Goal: Information Seeking & Learning: Learn about a topic

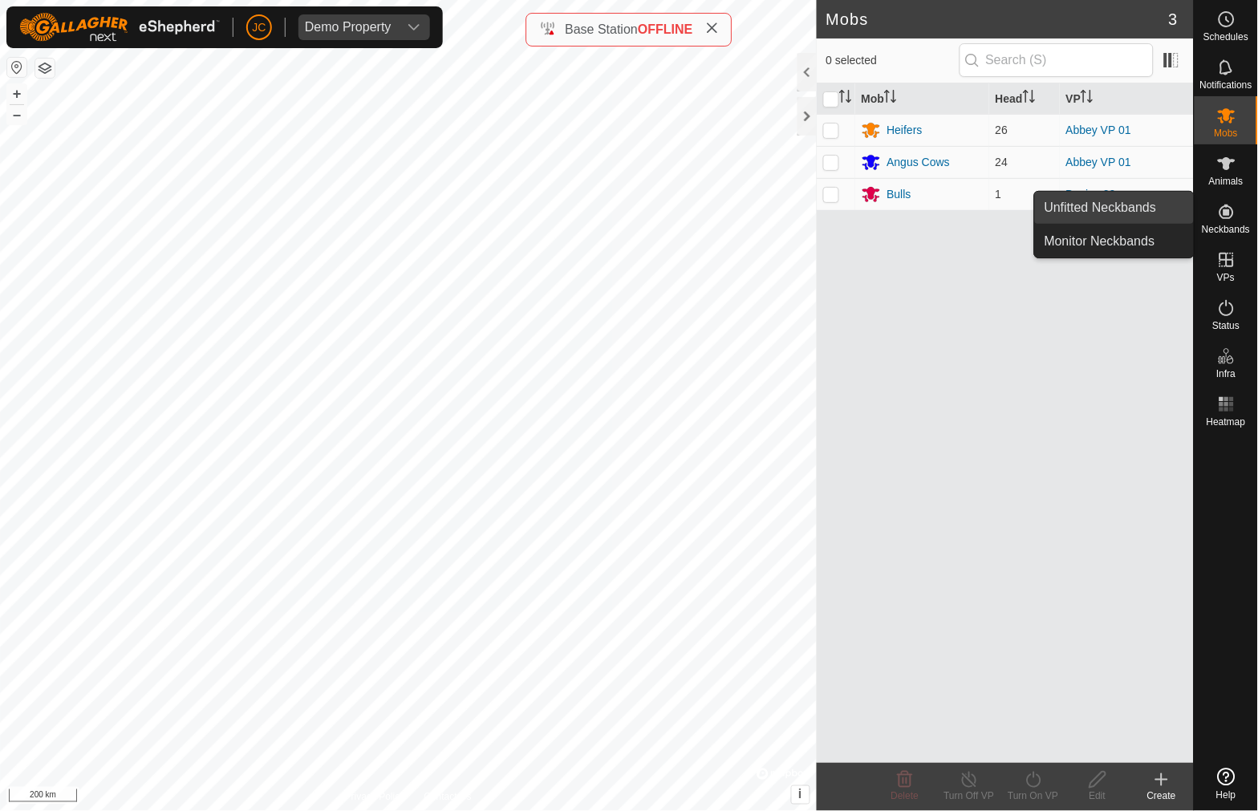
click at [1146, 201] on link "Unfitted Neckbands" at bounding box center [1114, 208] width 159 height 32
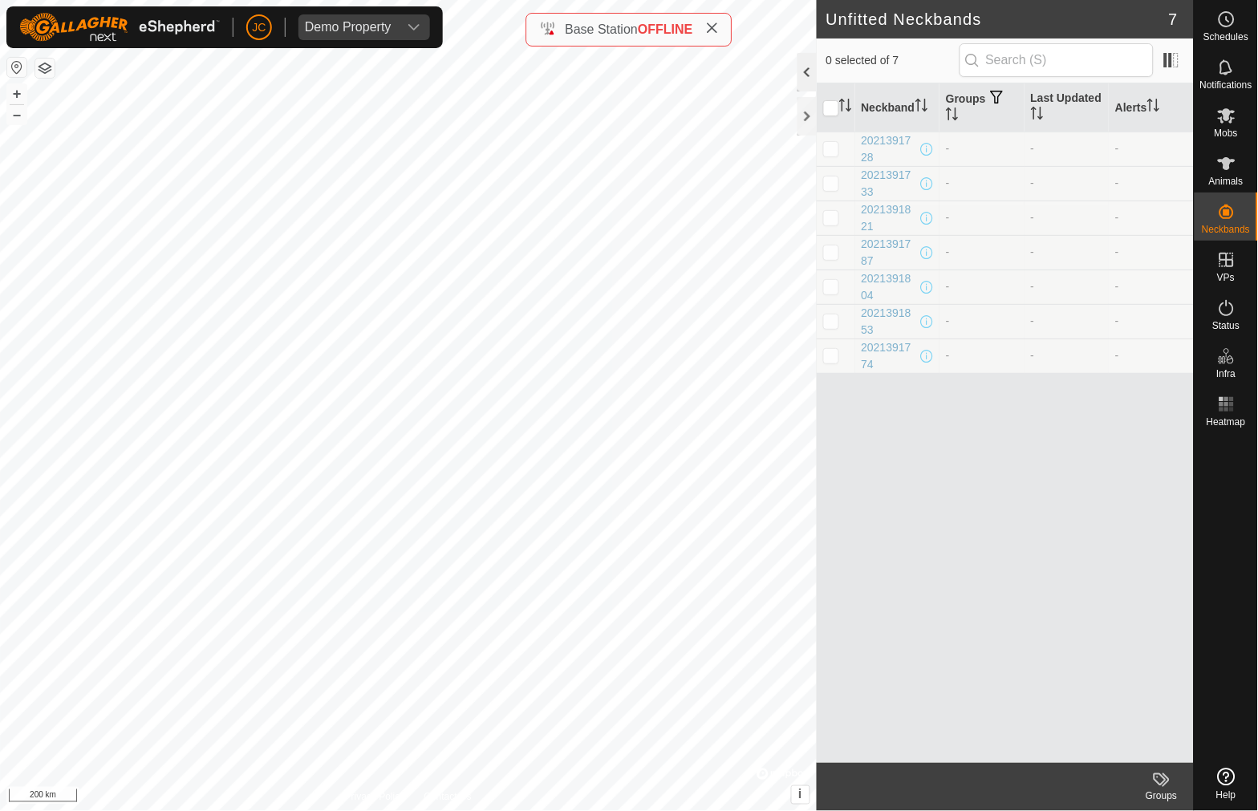
click at [806, 77] on div at bounding box center [807, 72] width 19 height 39
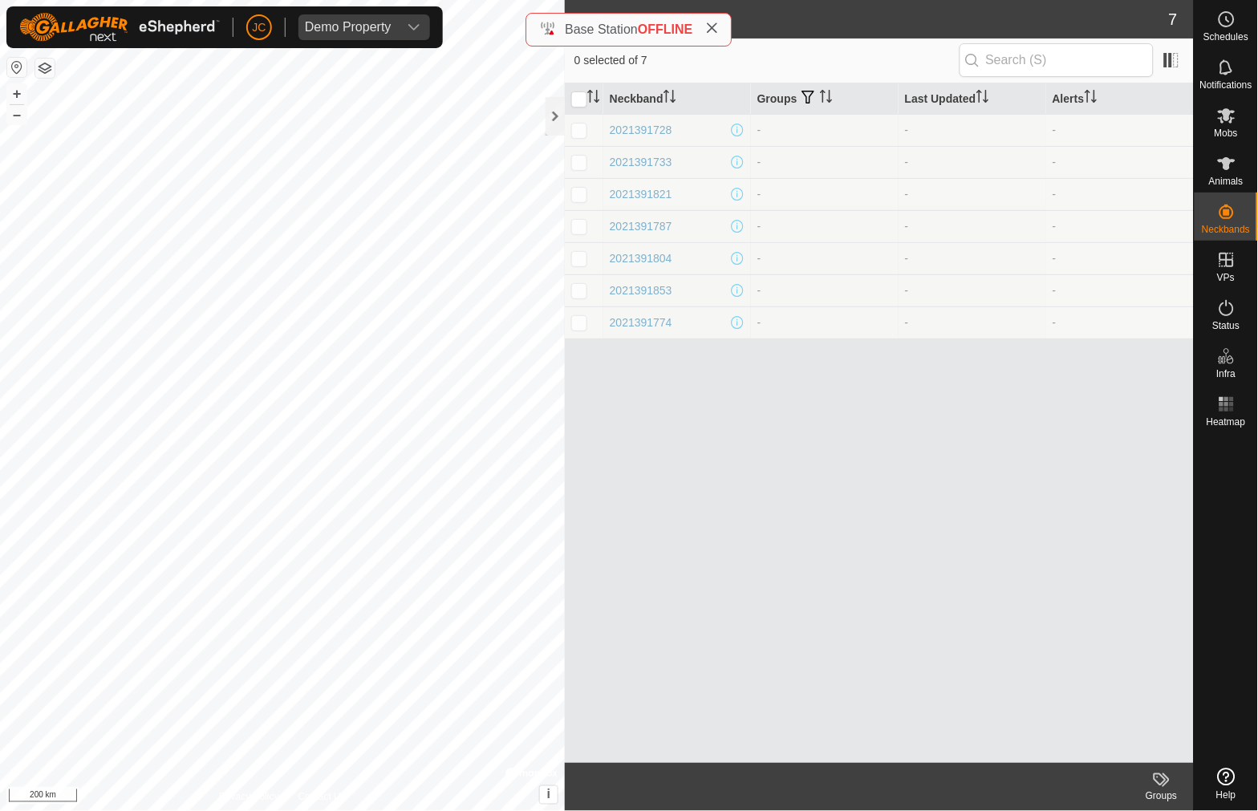
click at [1188, 67] on div "0 selected of 7" at bounding box center [879, 61] width 629 height 45
click at [1182, 67] on span at bounding box center [1172, 60] width 26 height 26
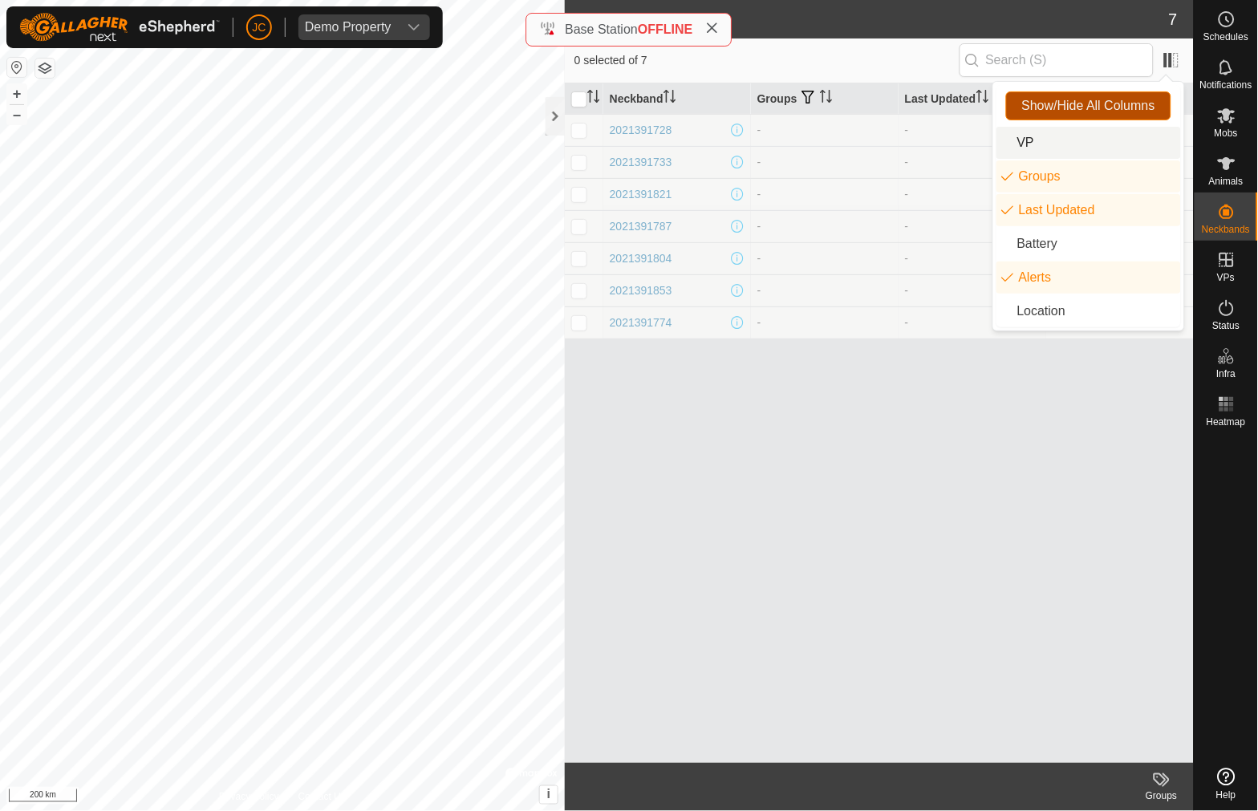
click at [1081, 100] on span "Show/Hide All Columns" at bounding box center [1088, 106] width 133 height 14
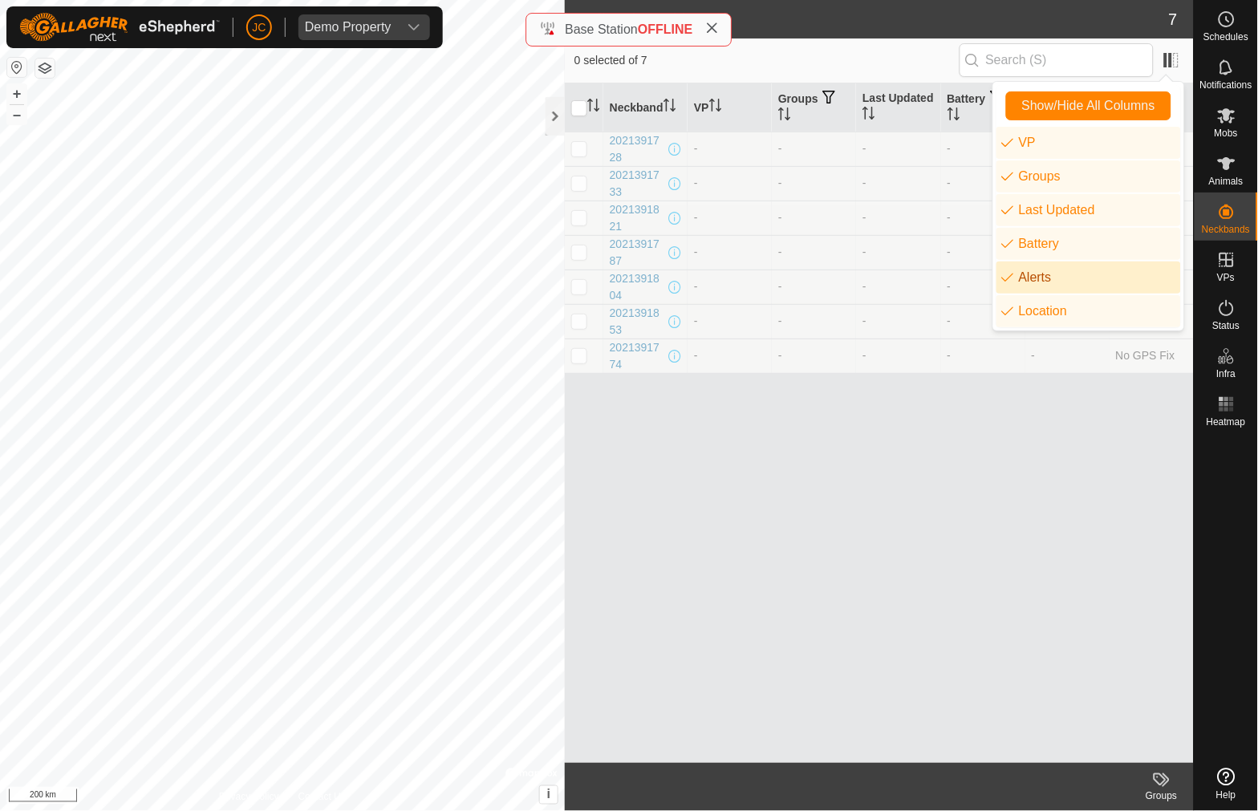
click at [810, 549] on div "Neckband VP Groups Last Updated Battery Alerts Location 2021391728 - - - - - No…" at bounding box center [879, 423] width 629 height 680
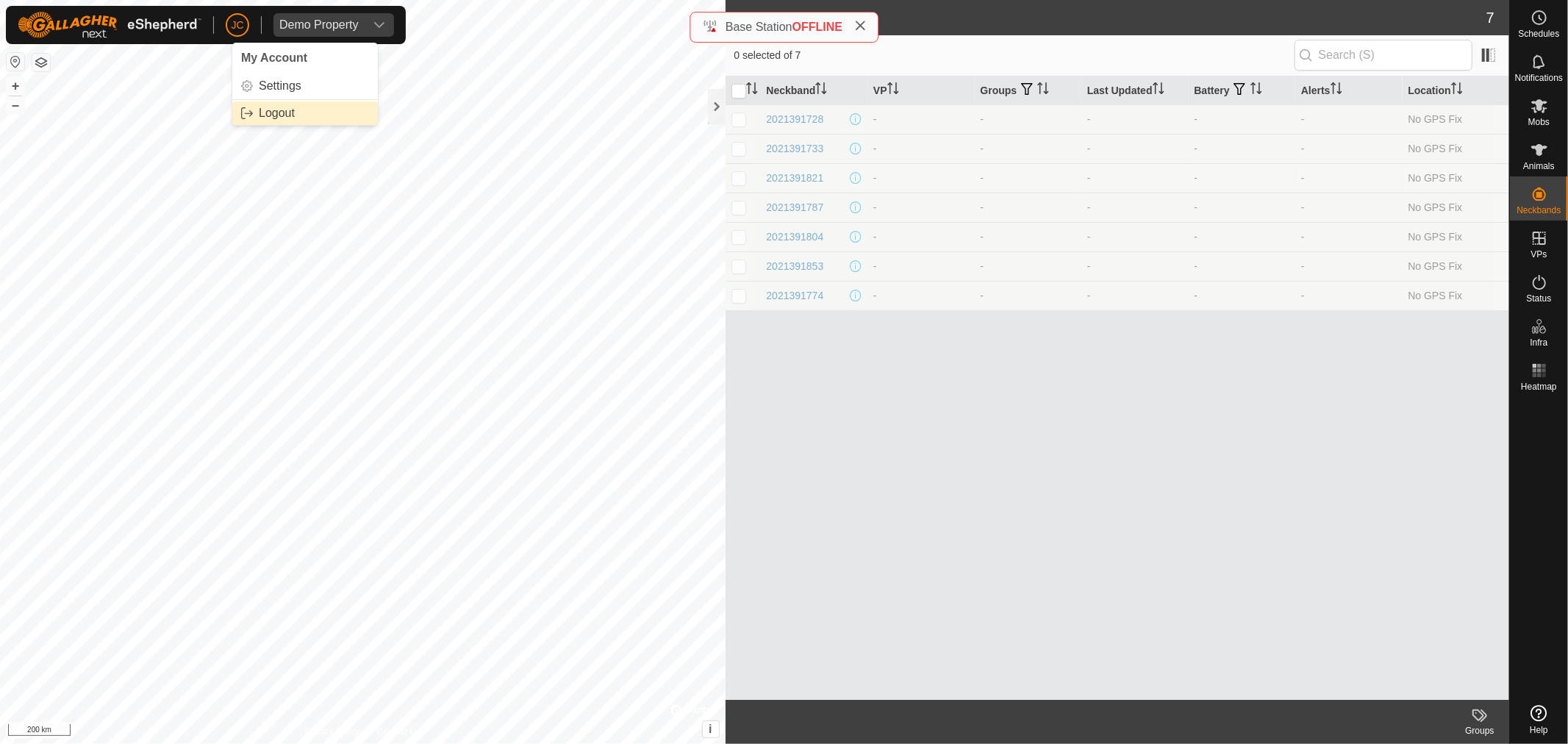
click at [262, 115] on link "Logout" at bounding box center [305, 114] width 146 height 24
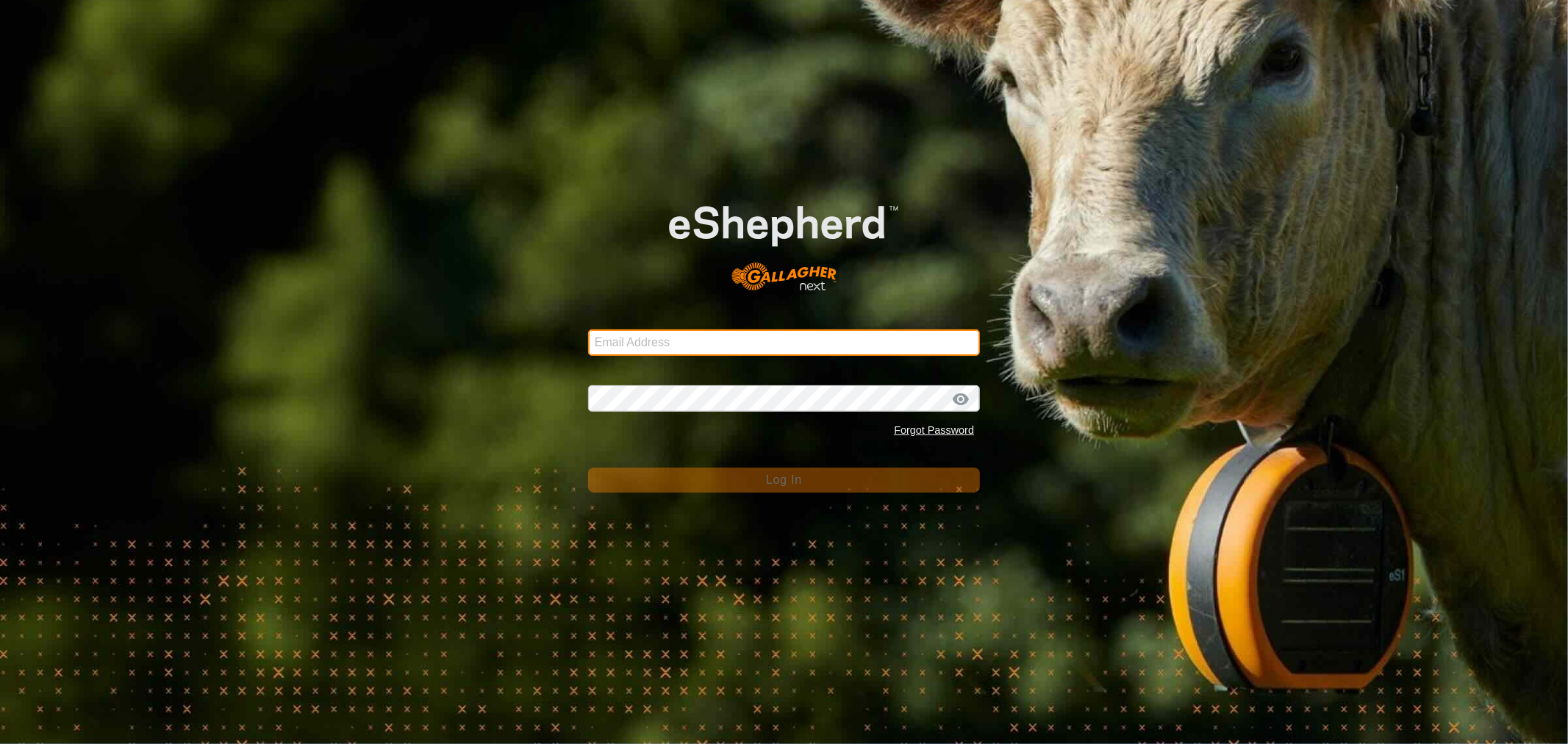
type input "[EMAIL_ADDRESS][PERSON_NAME][PERSON_NAME][DOMAIN_NAME]"
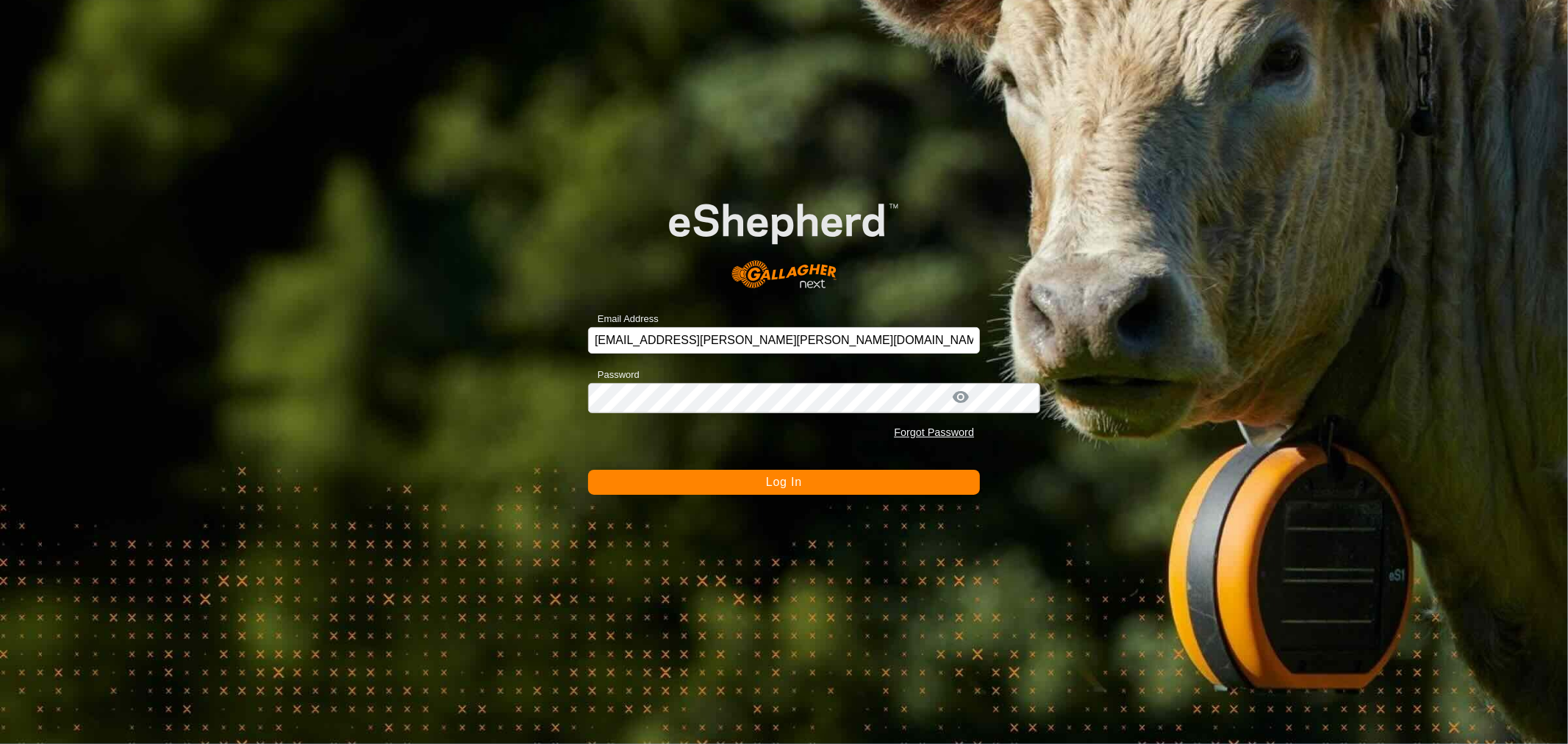
click at [748, 483] on button "Log In" at bounding box center [784, 482] width 392 height 25
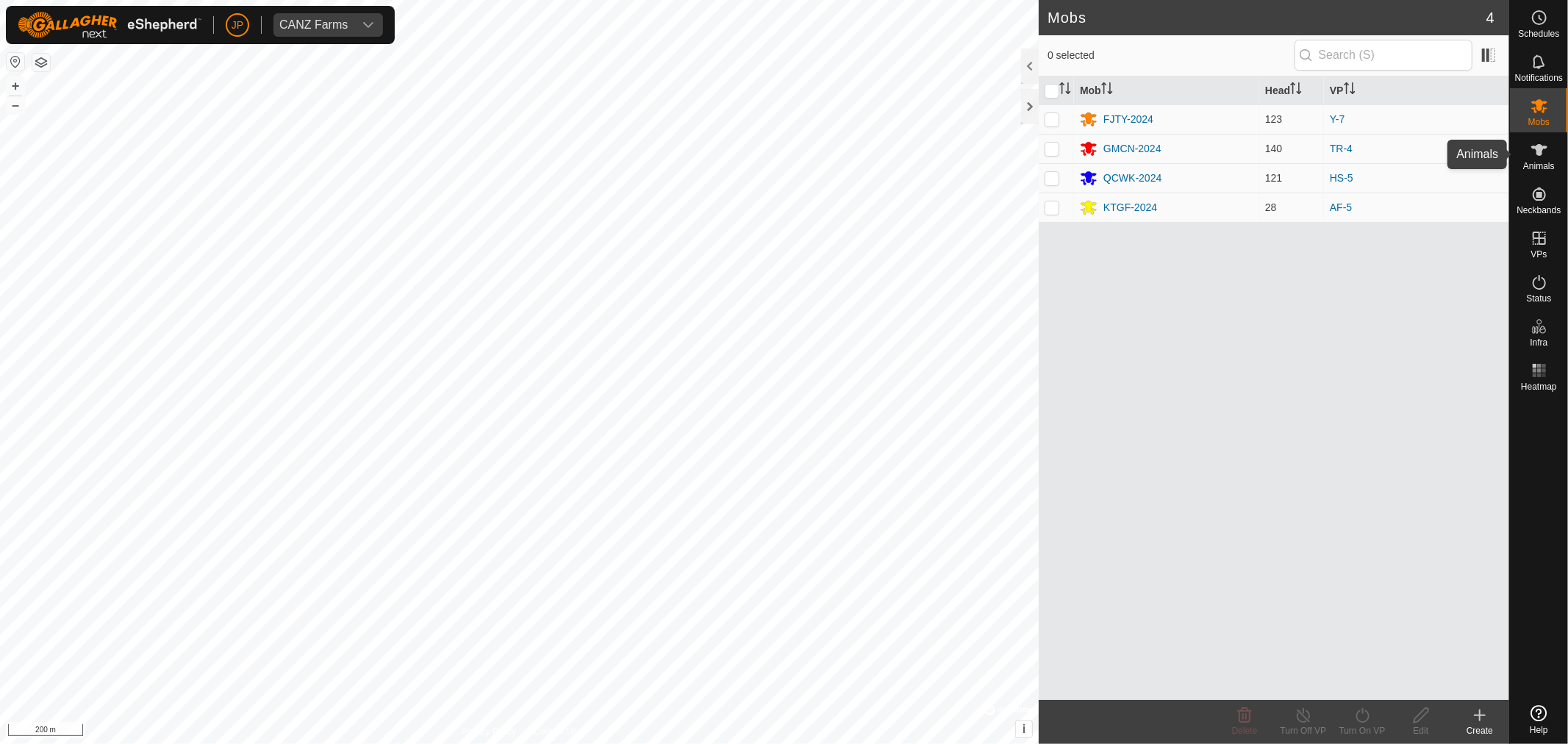
click at [1151, 151] on icon at bounding box center [1539, 149] width 17 height 17
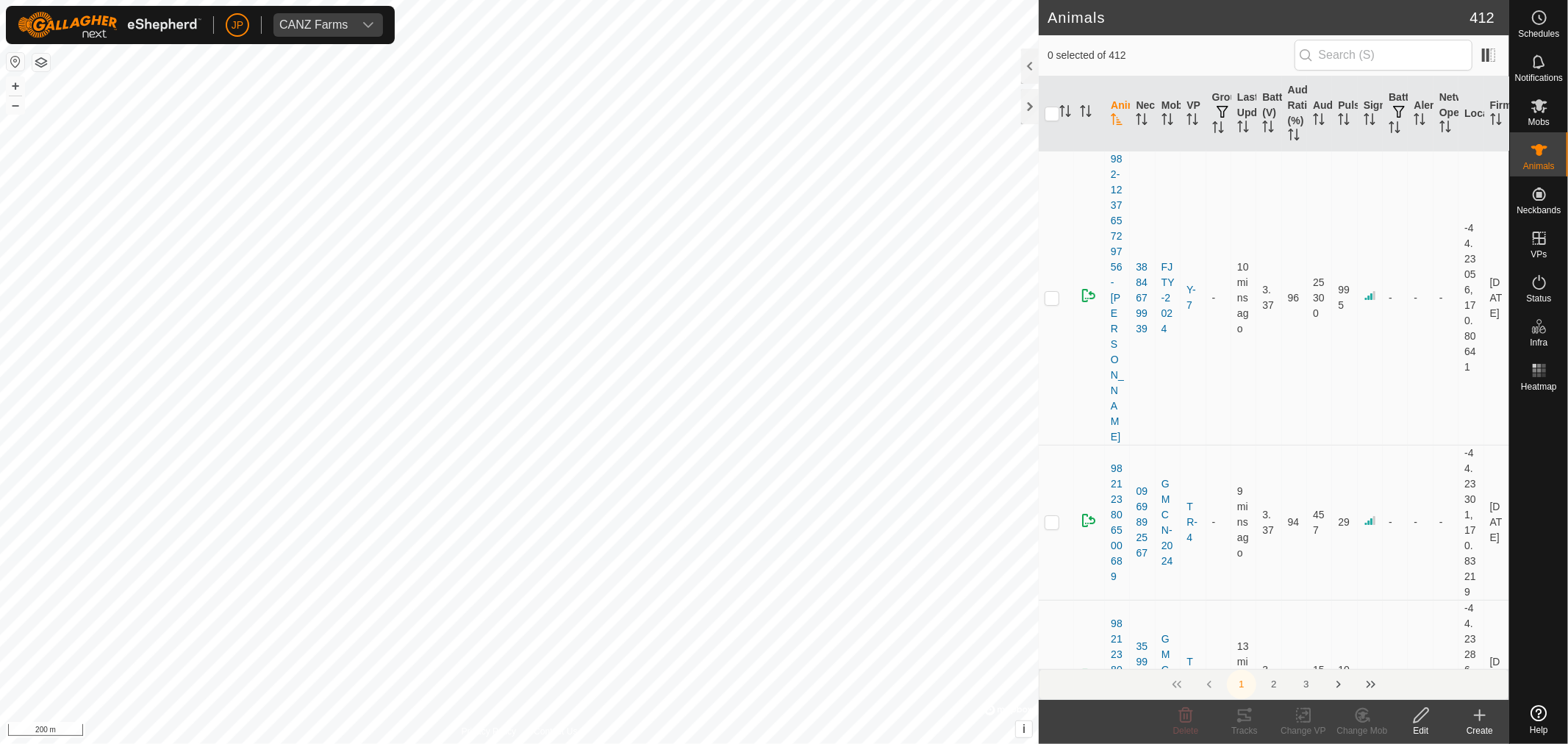
click at [1032, 67] on div at bounding box center [1029, 66] width 17 height 36
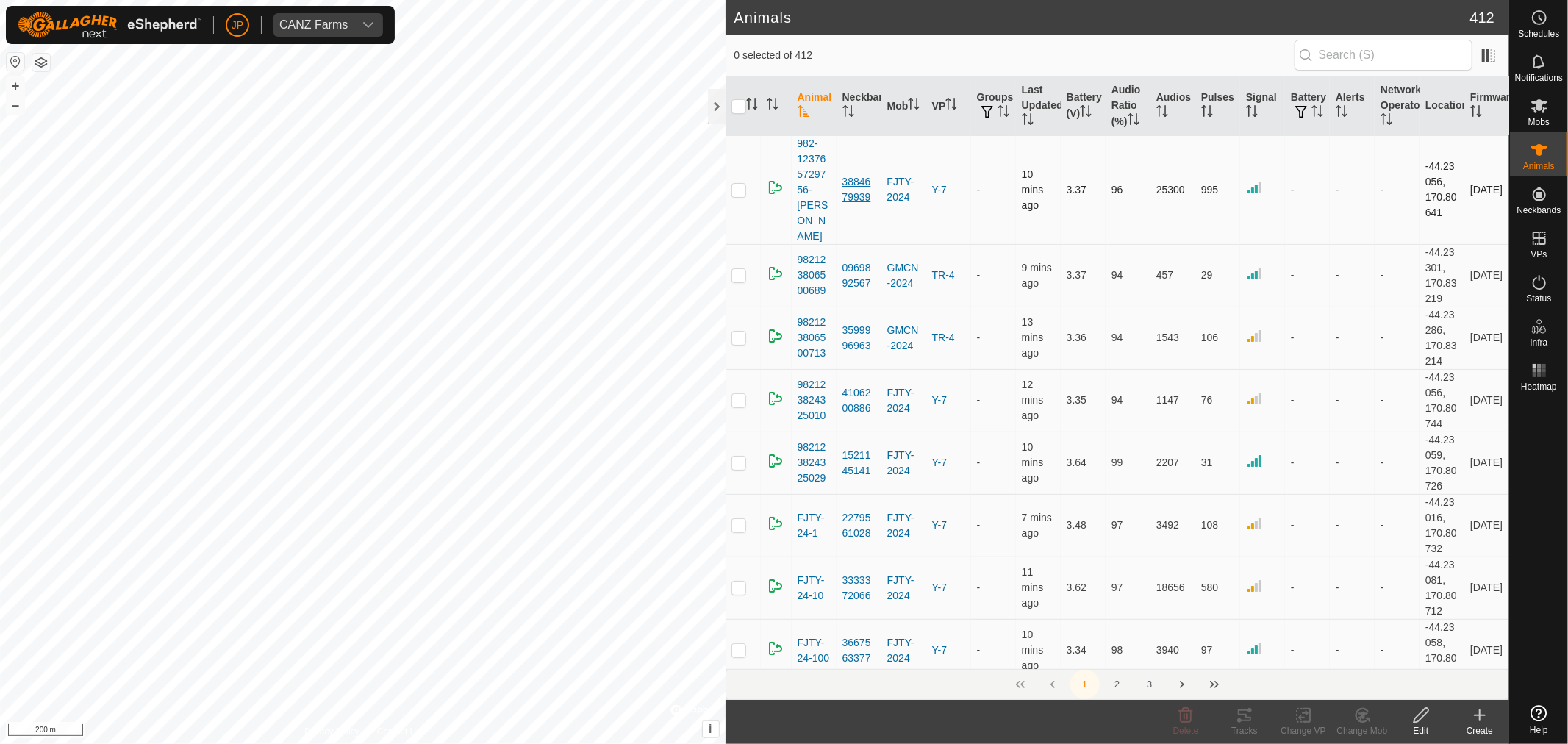
click at [861, 174] on div "3884679939" at bounding box center [859, 190] width 33 height 31
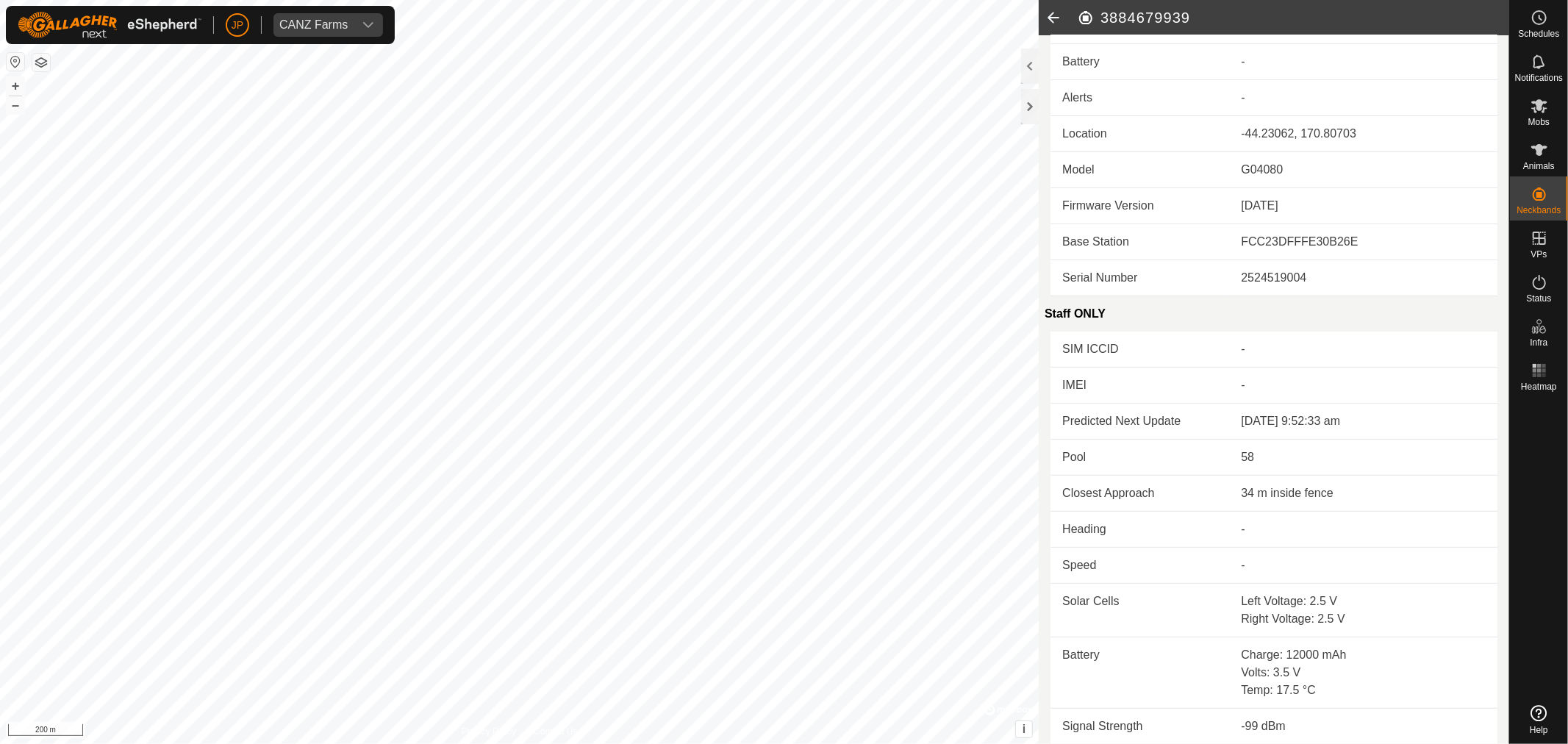
scroll to position [114, 0]
click at [1060, 12] on icon at bounding box center [1053, 17] width 29 height 36
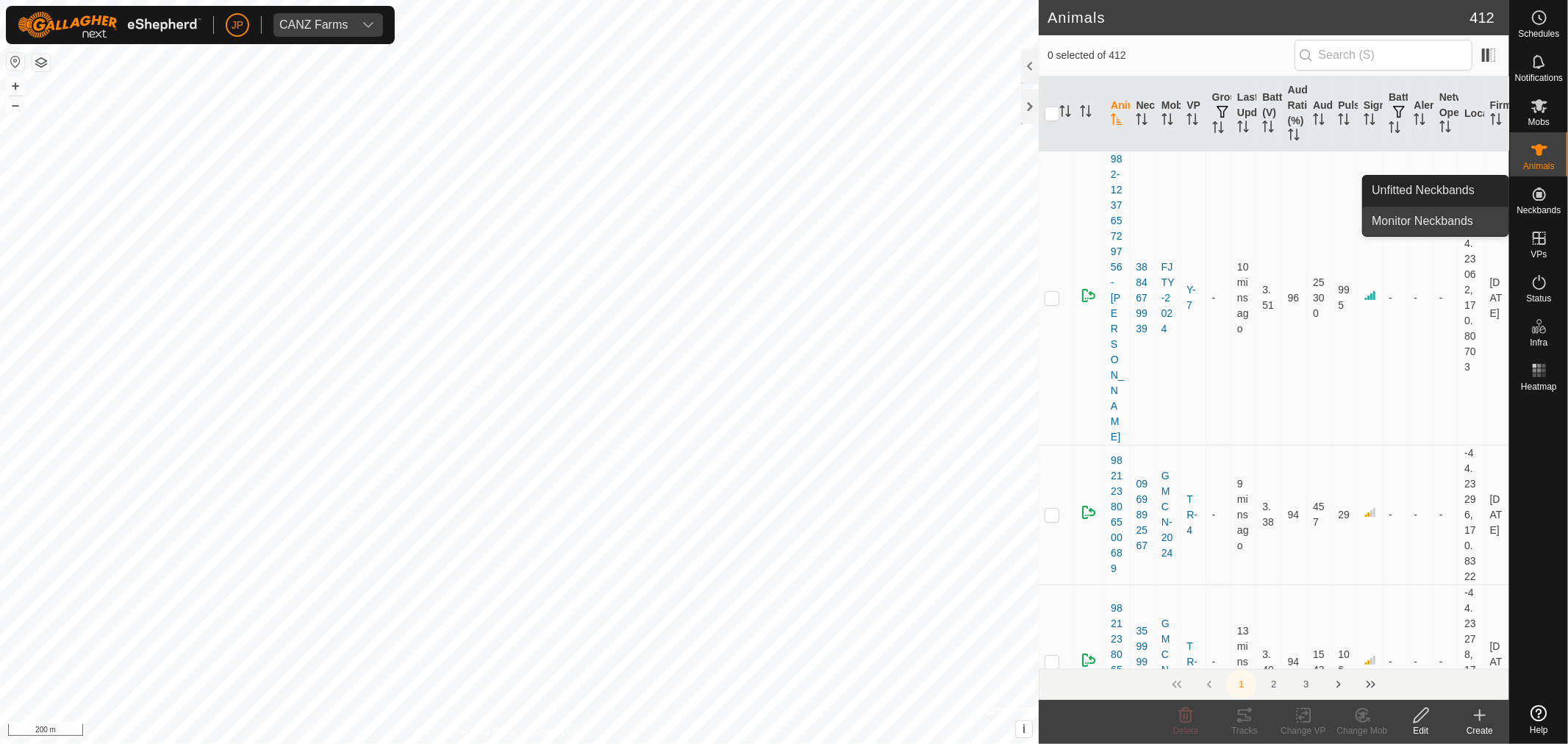
click at [1151, 222] on link "Monitor Neckbands" at bounding box center [1435, 221] width 146 height 29
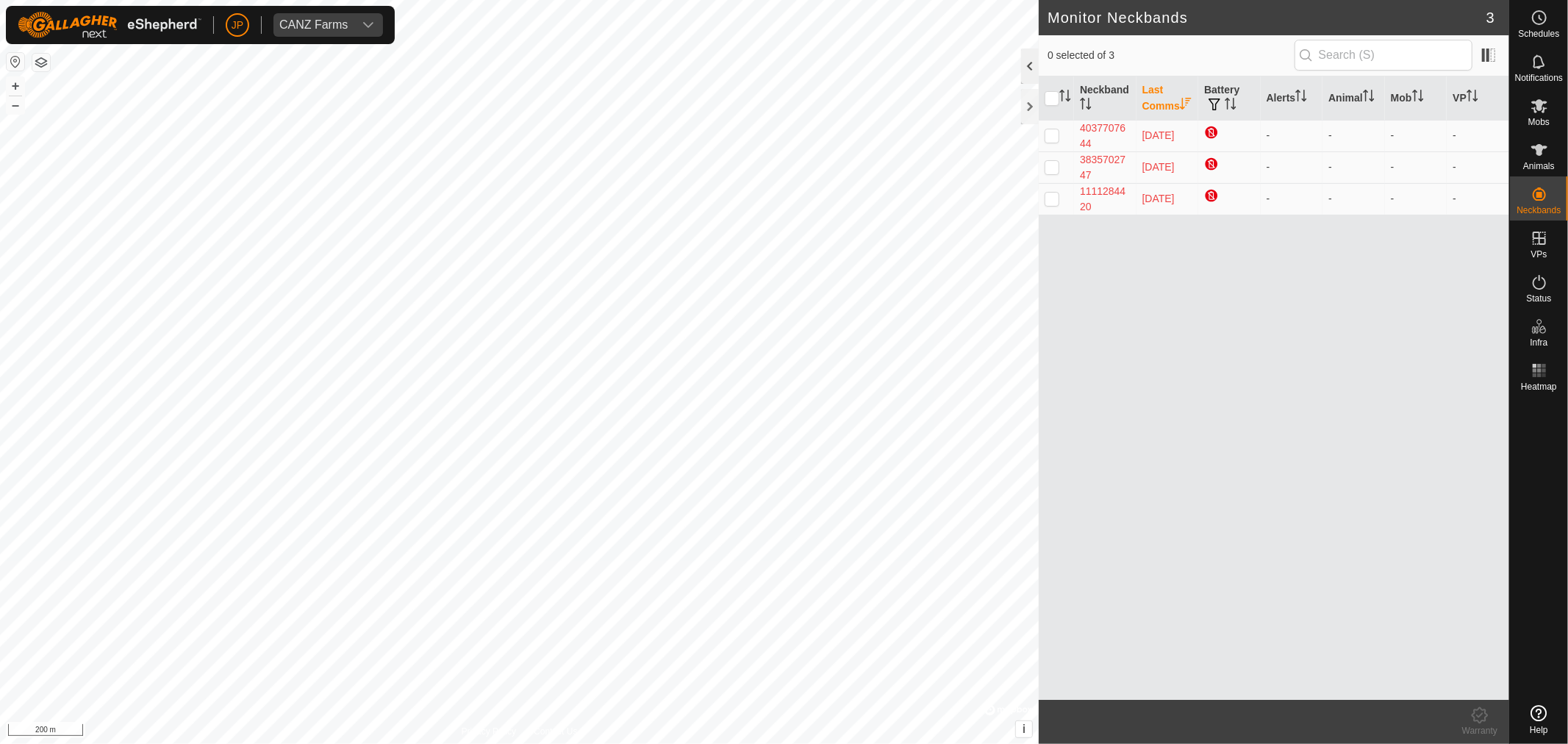
click at [1027, 55] on div at bounding box center [1029, 66] width 17 height 36
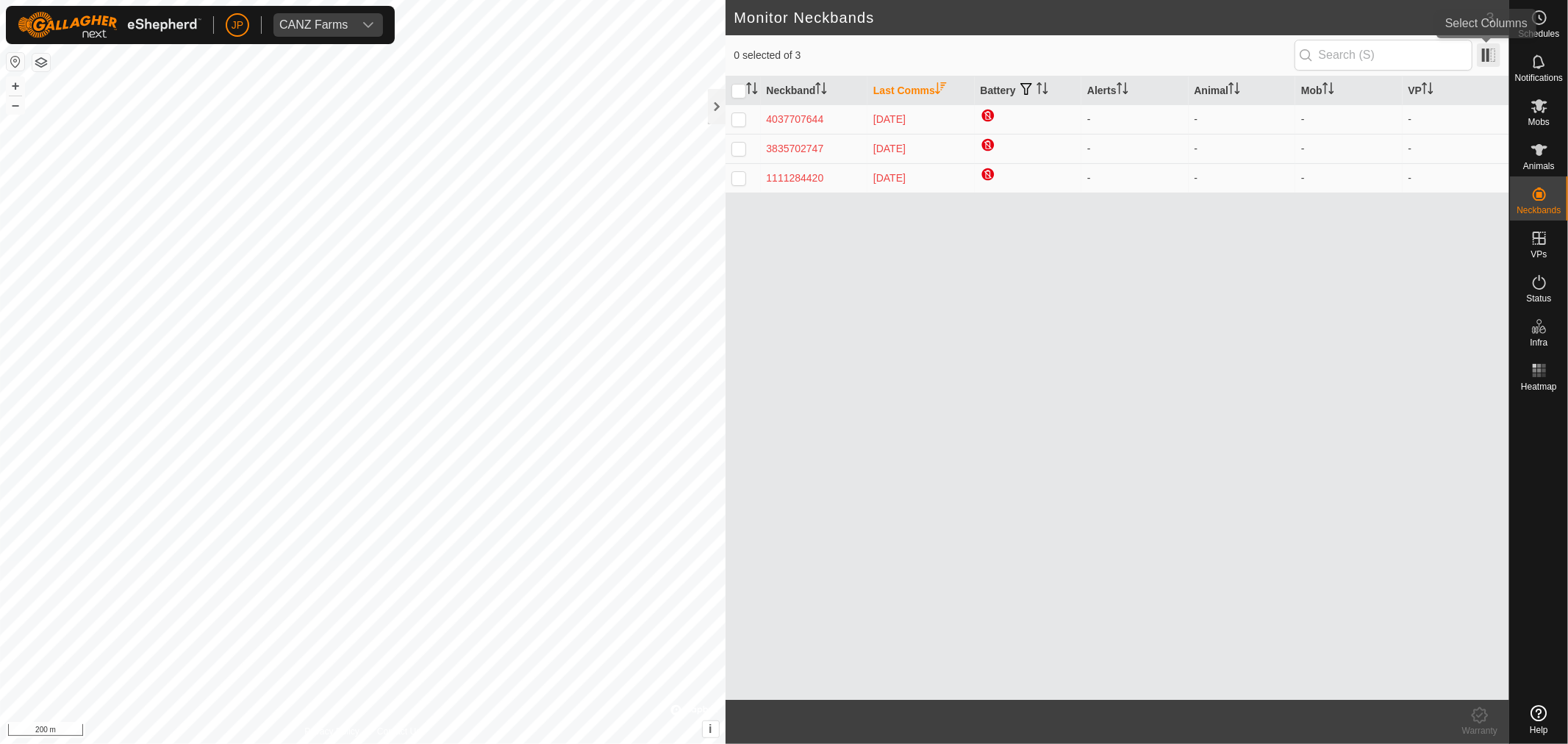
click at [1151, 47] on span at bounding box center [1488, 55] width 24 height 24
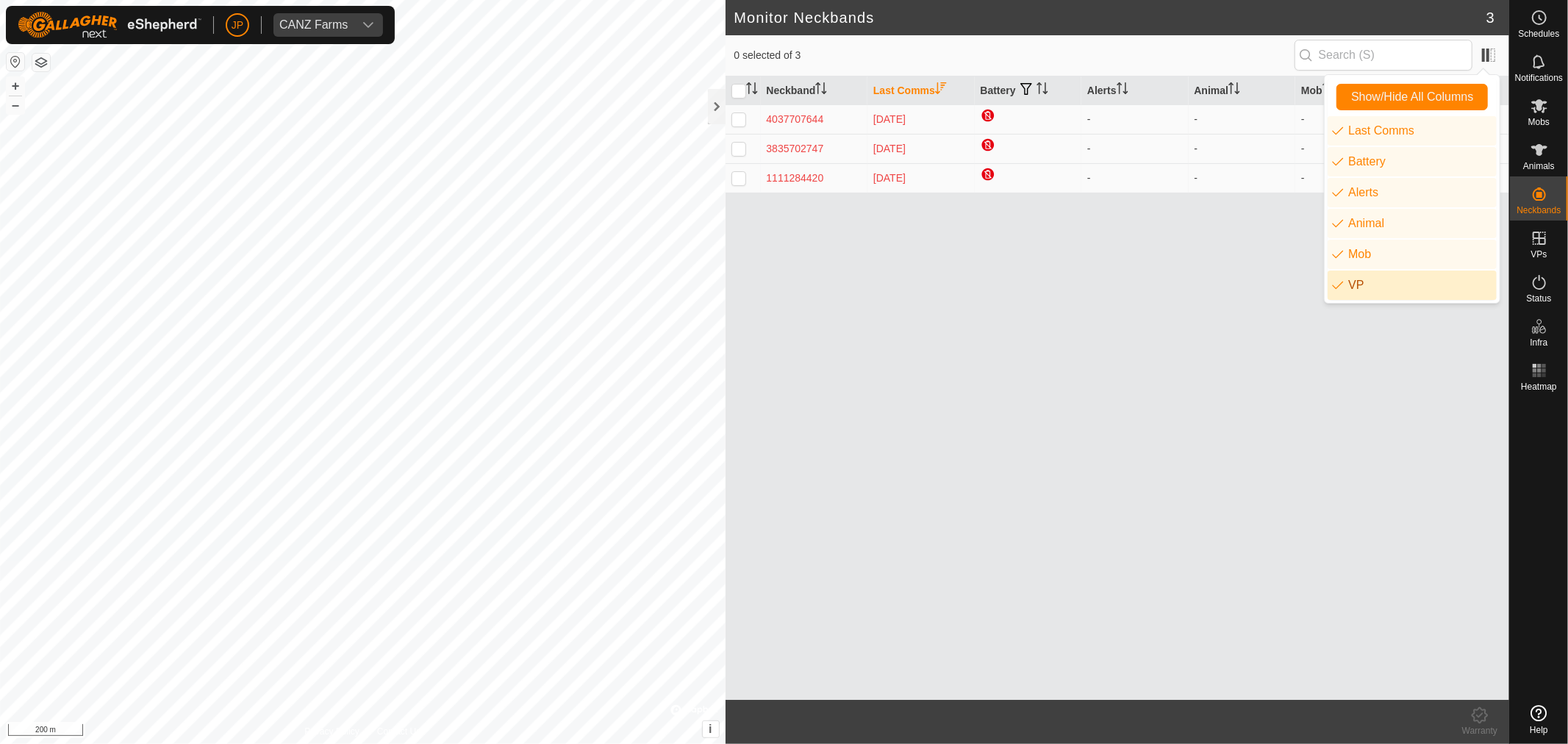
click at [1009, 371] on div "Neckband Last Comms Battery Alerts Animal Mob VP 4037707644 [DATE] - - - - 3835…" at bounding box center [1117, 388] width 784 height 623
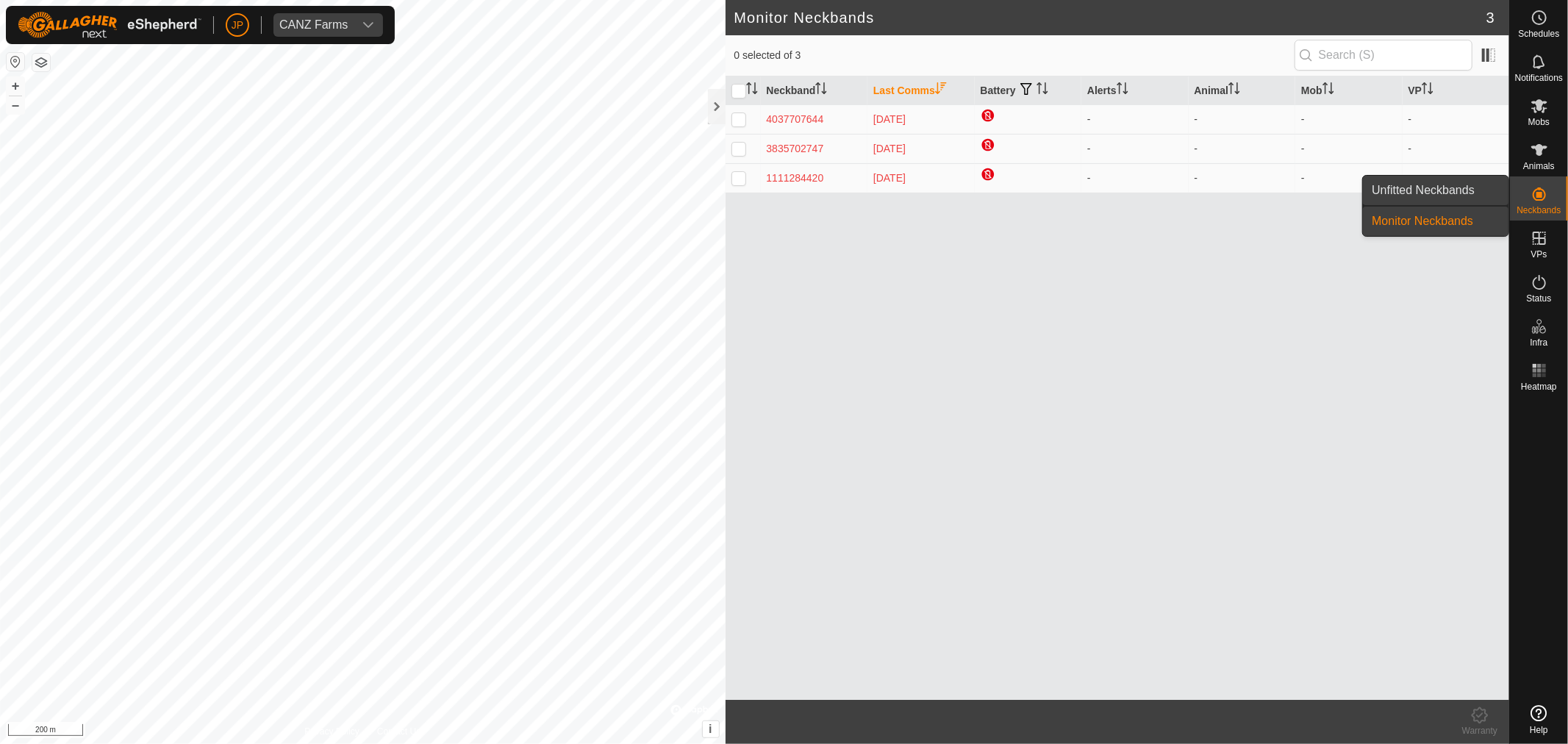
click at [1151, 188] on link "Unfitted Neckbands" at bounding box center [1435, 191] width 146 height 29
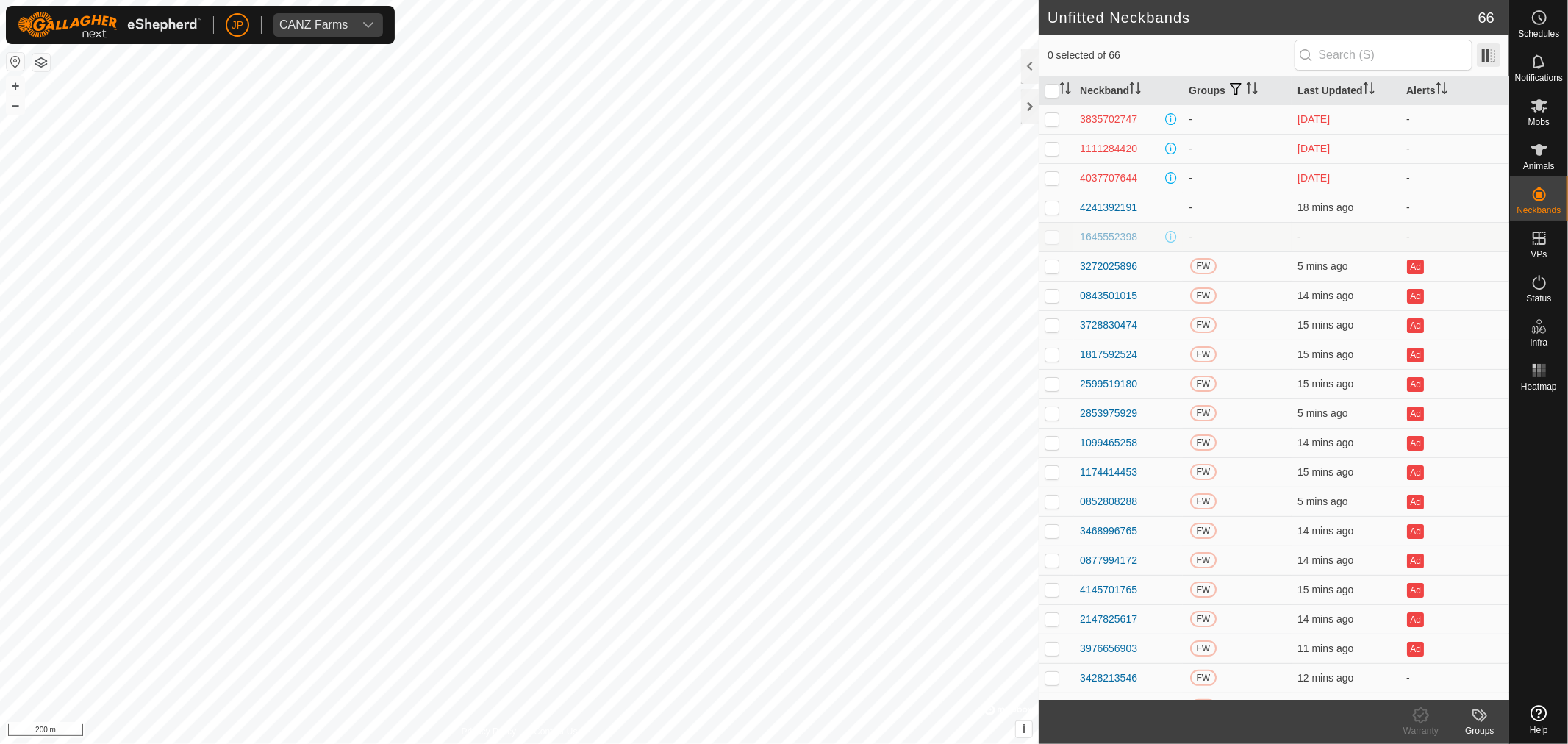
click at [1151, 52] on span at bounding box center [1488, 55] width 24 height 24
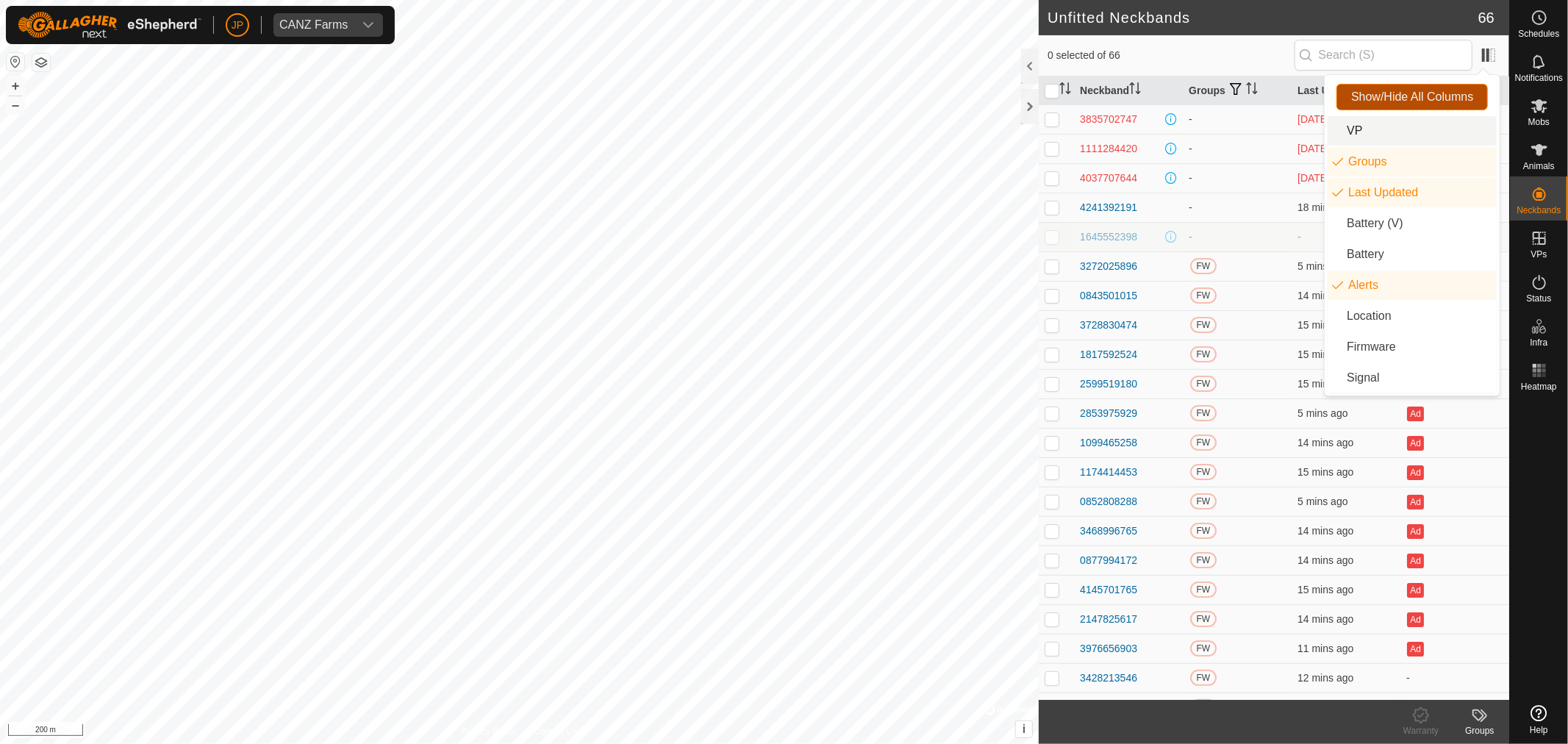
click at [1151, 98] on span "Show/Hide All Columns" at bounding box center [1411, 97] width 122 height 13
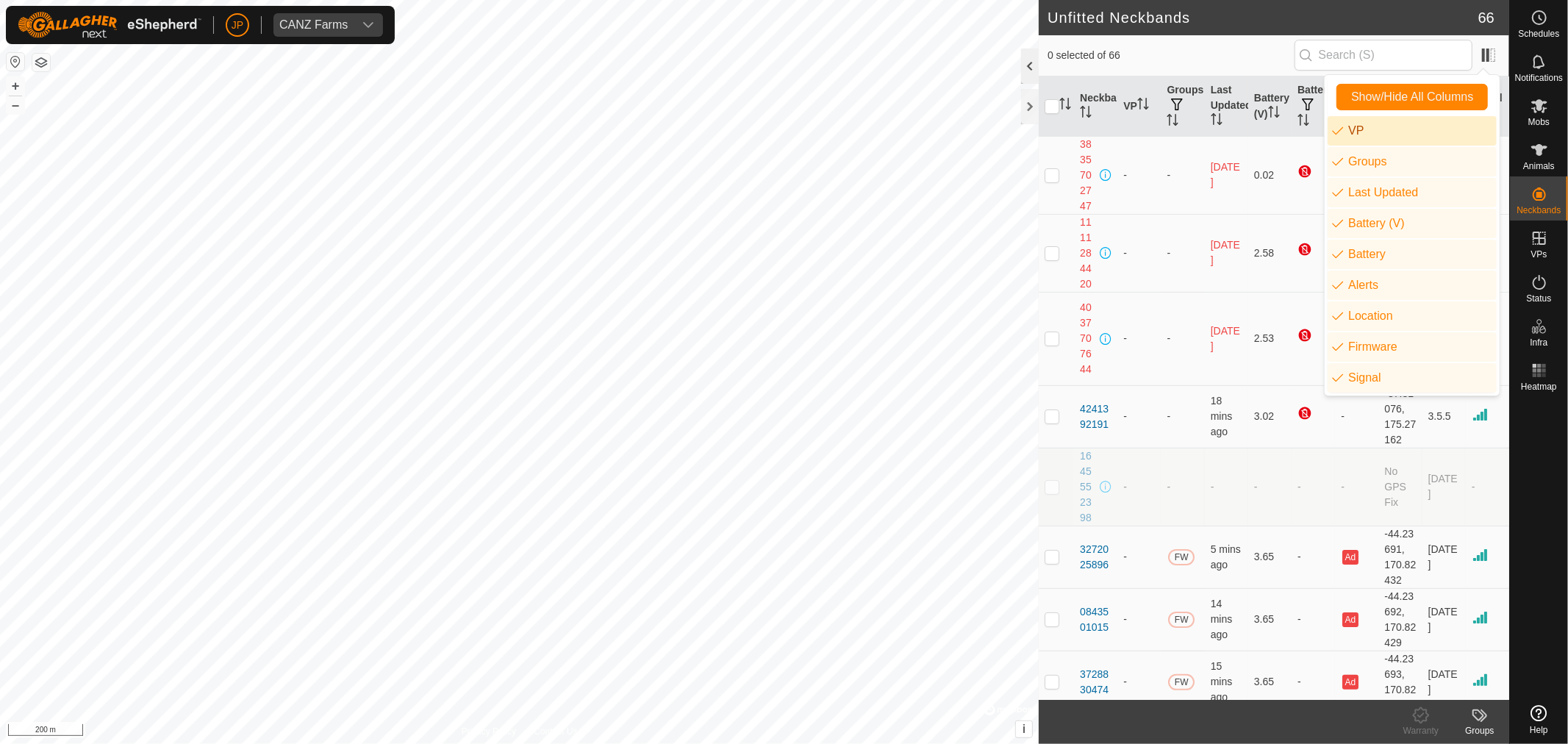
click at [1027, 65] on div at bounding box center [1029, 66] width 17 height 36
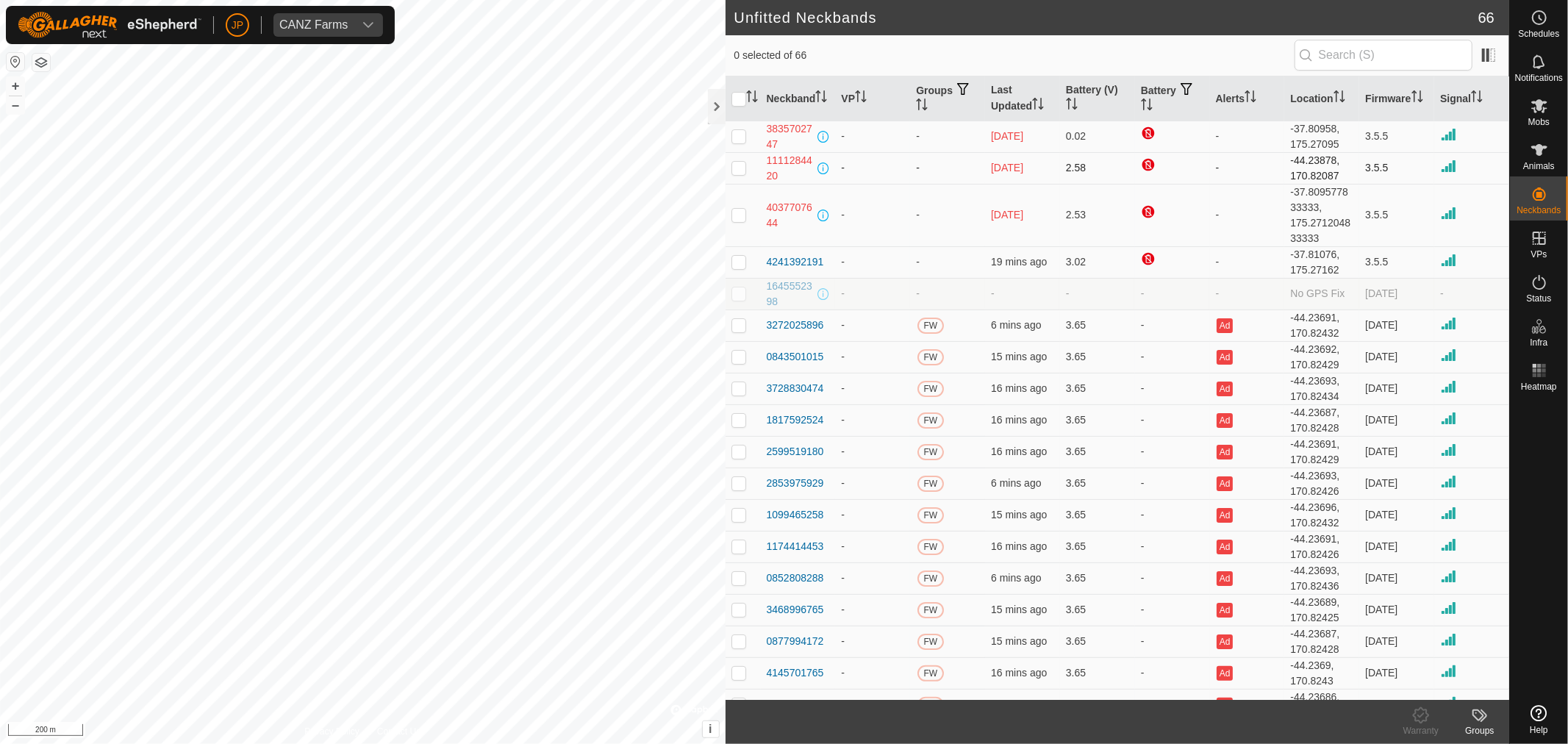
click at [941, 168] on td "-" at bounding box center [947, 168] width 75 height 32
click at [1151, 211] on link "Monitor Neckbands" at bounding box center [1435, 221] width 146 height 29
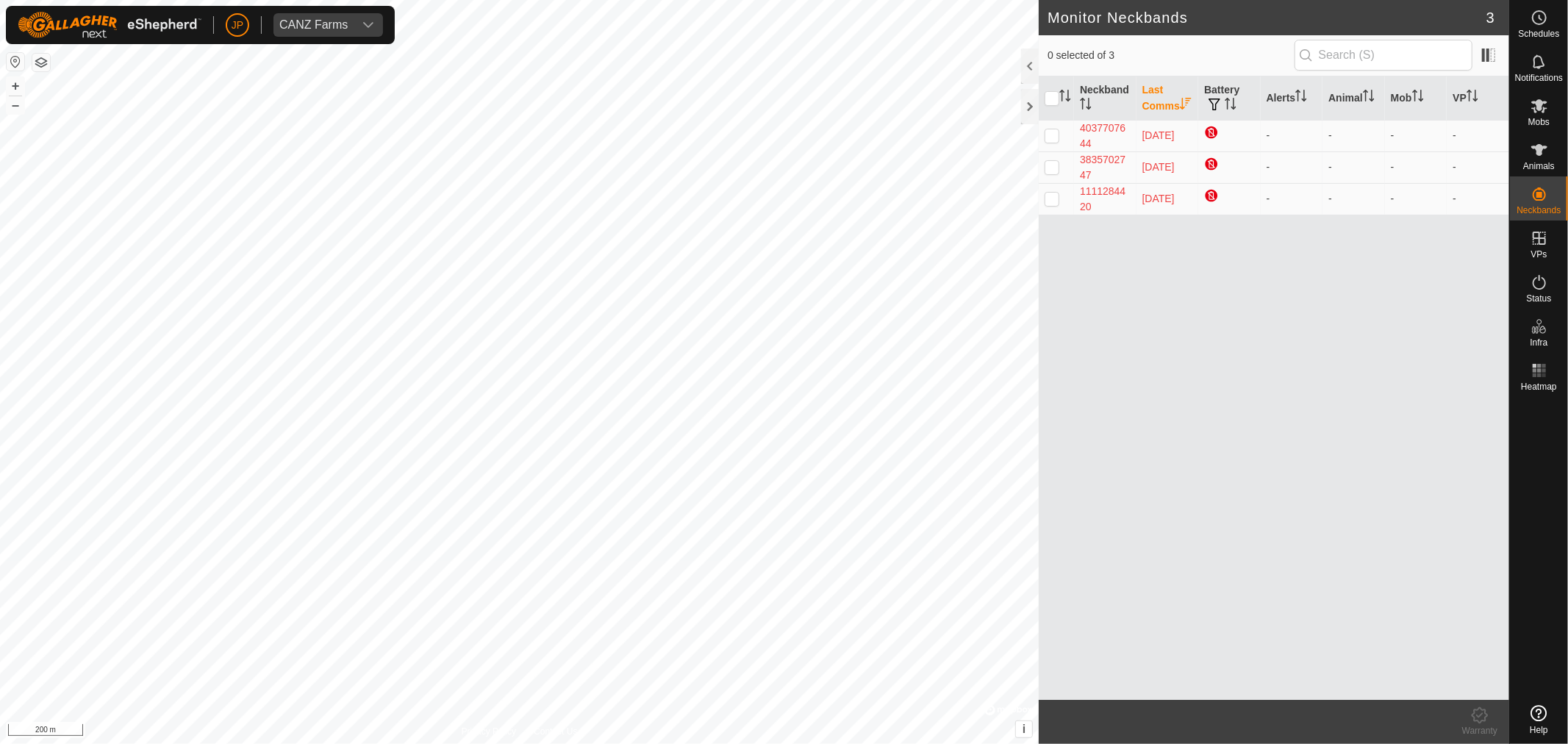
click at [1151, 357] on div "Neckband Last Comms Battery Alerts Animal Mob VP 4037707644 [DATE] - - - - 3835…" at bounding box center [1274, 388] width 471 height 623
click at [1151, 60] on span at bounding box center [1488, 55] width 24 height 24
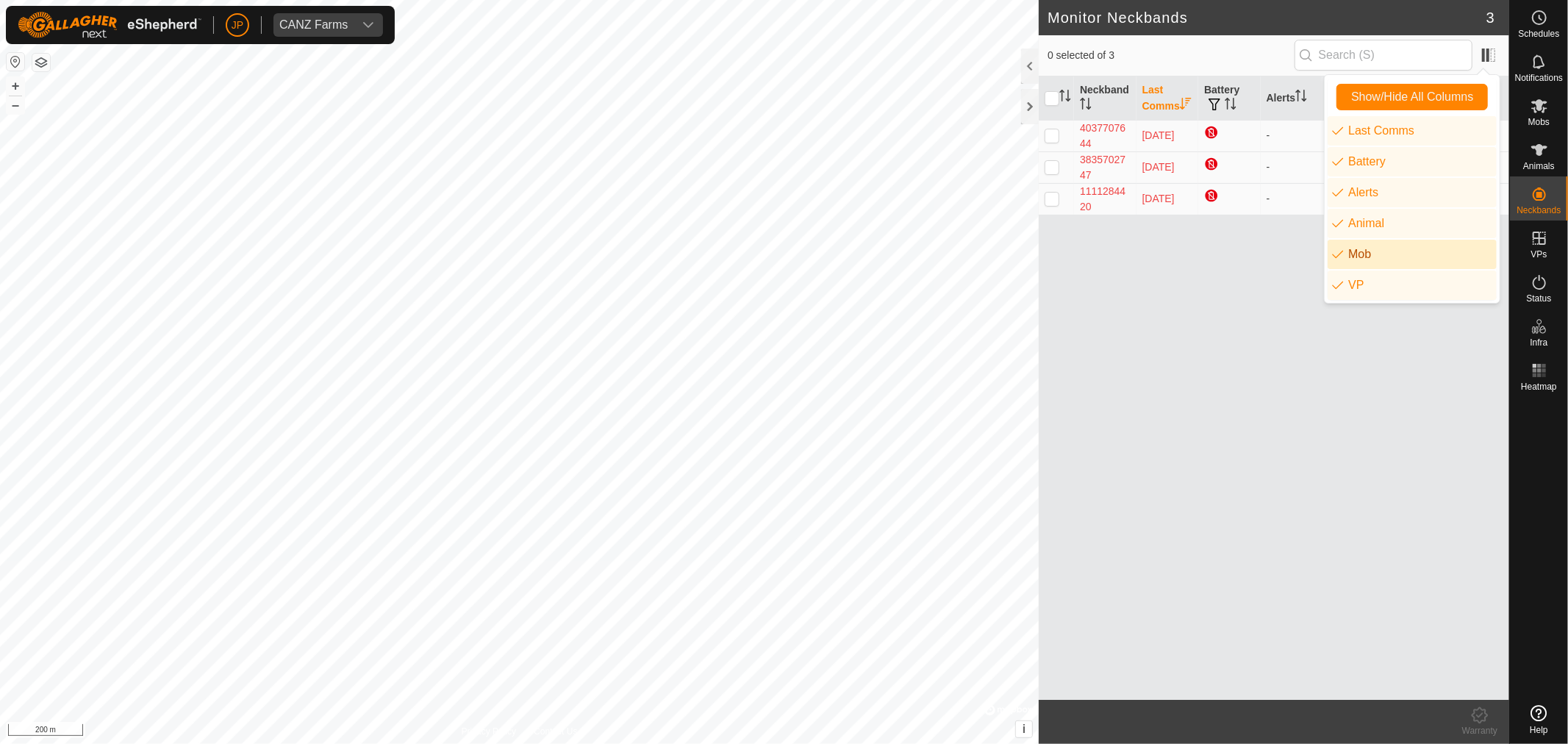
click at [1151, 415] on div "Neckband Last Comms Battery Alerts Animal Mob VP 4037707644 [DATE] - - - - 3835…" at bounding box center [1274, 388] width 471 height 623
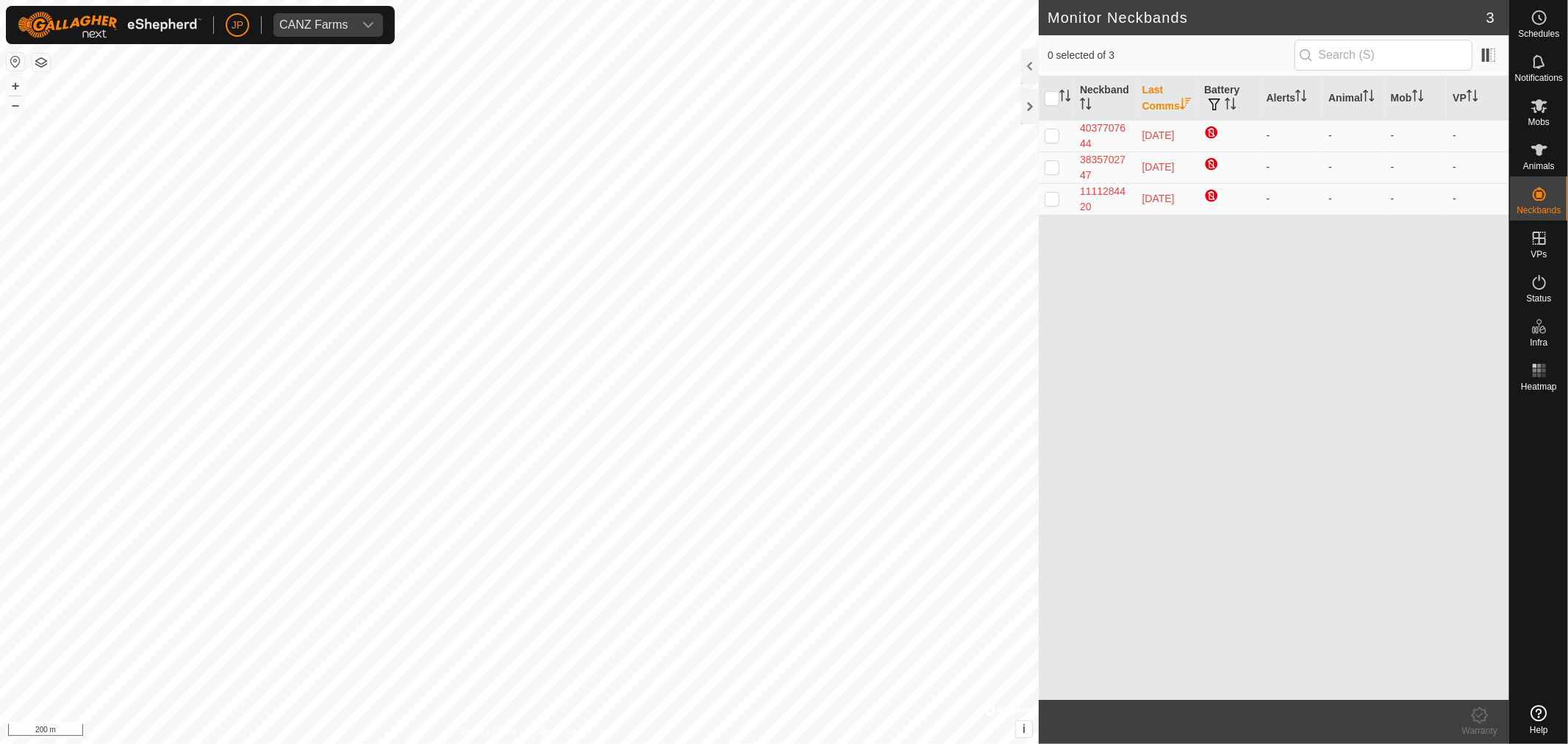
click at [41, 68] on button "button" at bounding box center [40, 62] width 17 height 17
click at [1151, 346] on div "Neckband Last Comms Battery Alerts Animal Mob VP 4037707644 [DATE] - - - - 3835…" at bounding box center [1274, 388] width 471 height 623
